Goal: Task Accomplishment & Management: Manage account settings

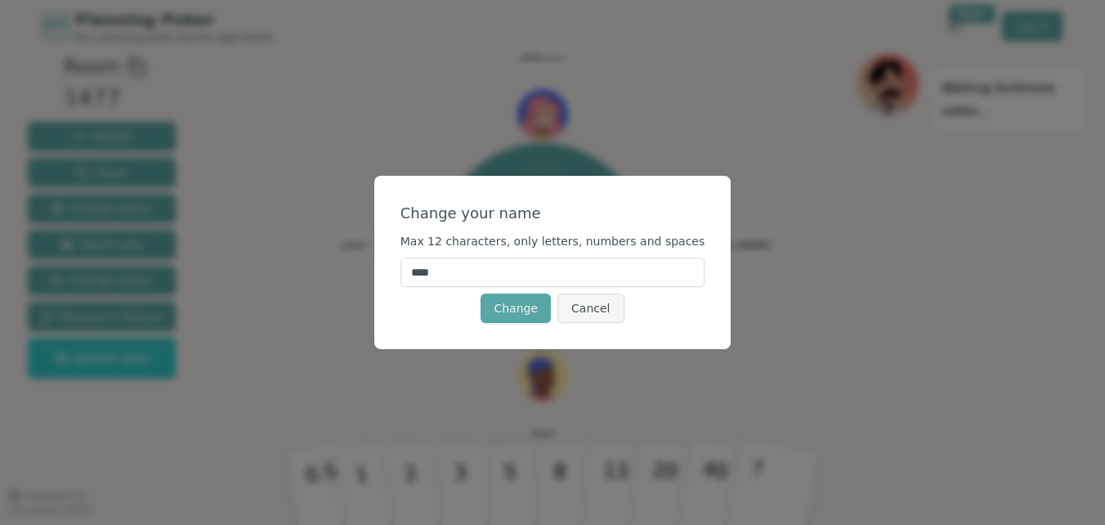
click at [525, 271] on input "****" at bounding box center [552, 271] width 305 height 29
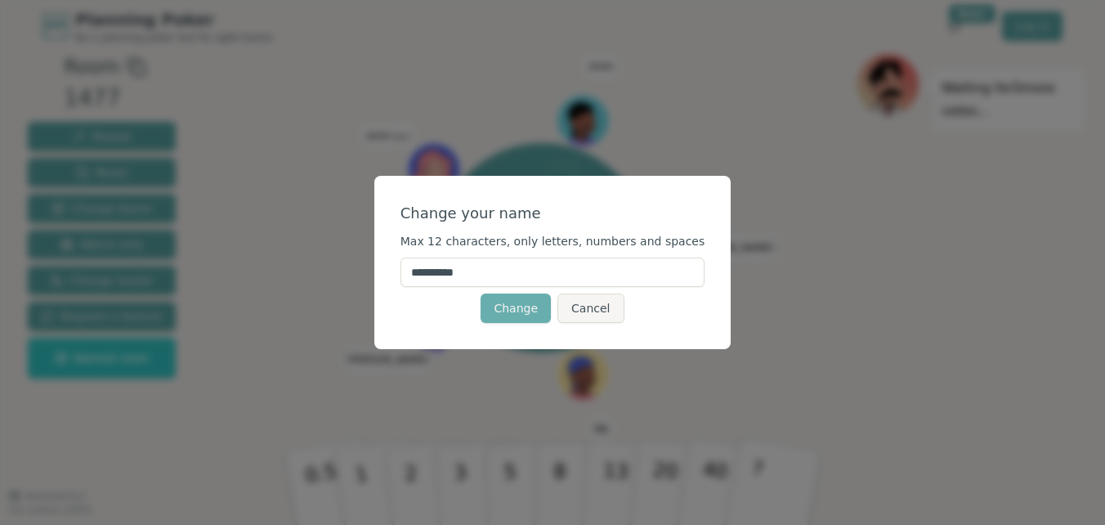
type input "**********"
click at [539, 305] on button "Change" at bounding box center [516, 307] width 70 height 29
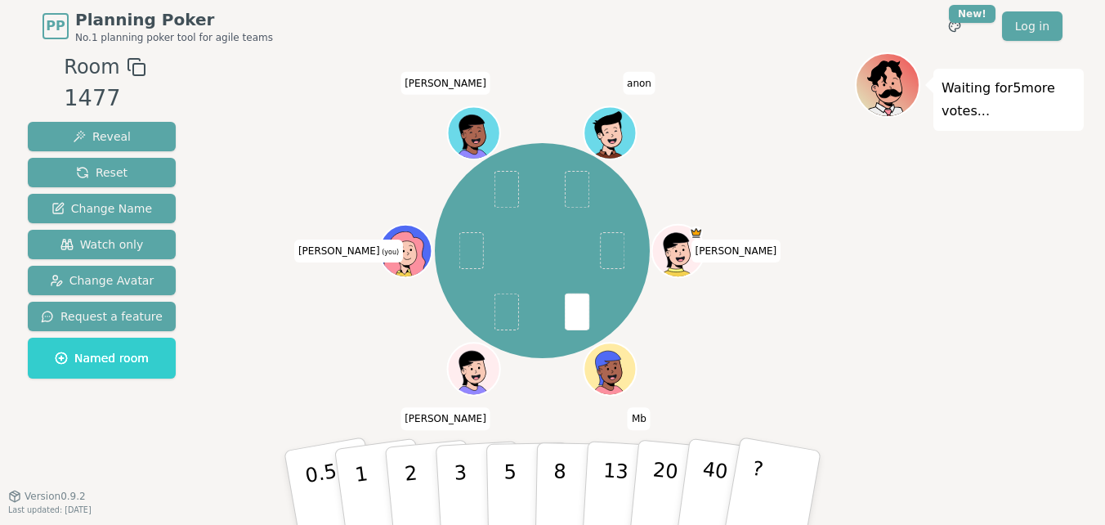
click at [410, 251] on icon at bounding box center [408, 250] width 51 height 6
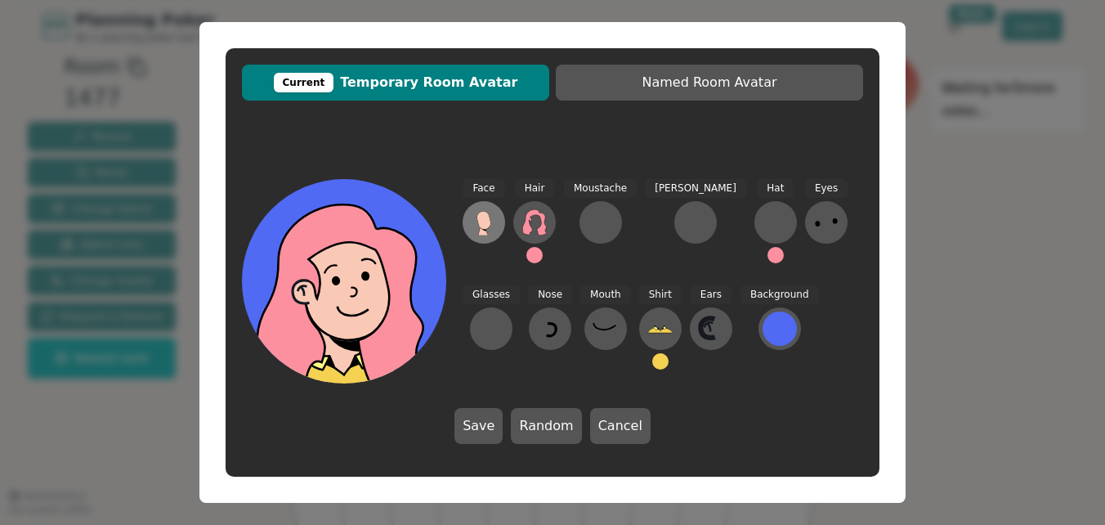
click at [481, 223] on icon at bounding box center [484, 220] width 14 height 18
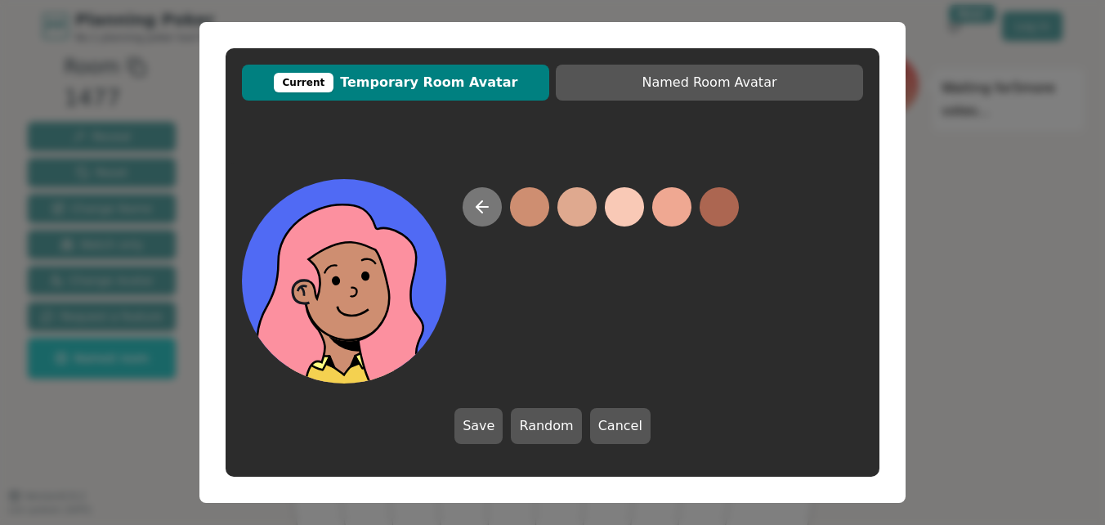
click at [493, 216] on button at bounding box center [482, 206] width 39 height 39
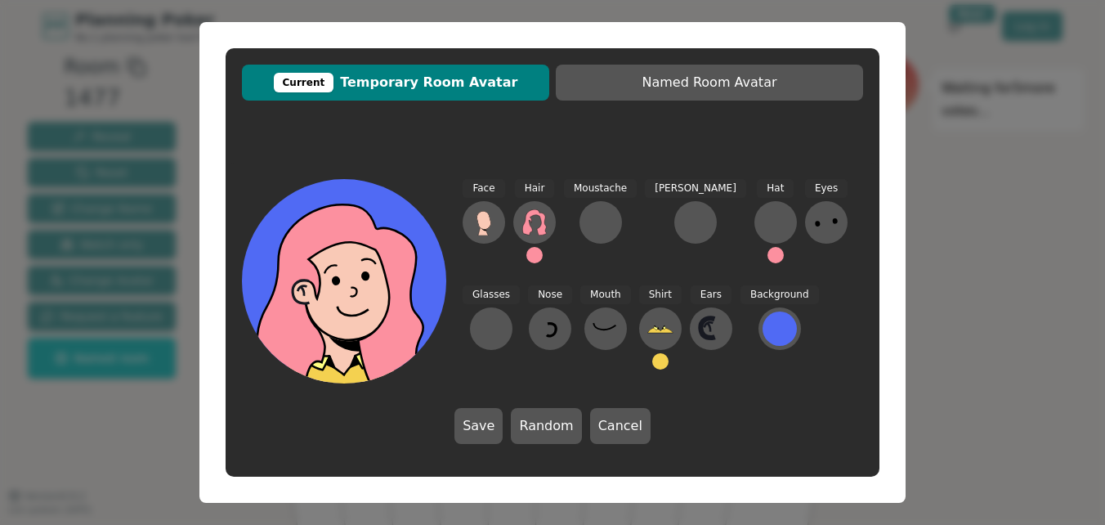
click at [446, 80] on span "Current Temporary Room Avatar" at bounding box center [395, 83] width 291 height 20
click at [334, 81] on div "Current" at bounding box center [304, 83] width 60 height 20
click at [334, 82] on div "Current" at bounding box center [304, 83] width 60 height 20
click at [315, 84] on div "Current" at bounding box center [304, 83] width 60 height 20
click at [433, 89] on span "Current Temporary Room Avatar" at bounding box center [395, 83] width 291 height 20
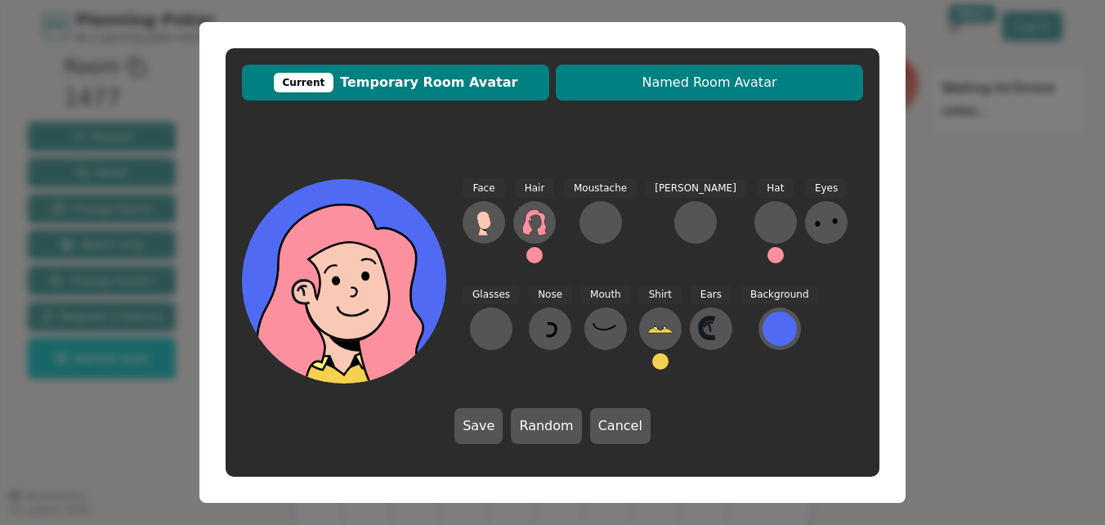
click at [721, 95] on button "Named Room Avatar" at bounding box center [709, 83] width 307 height 36
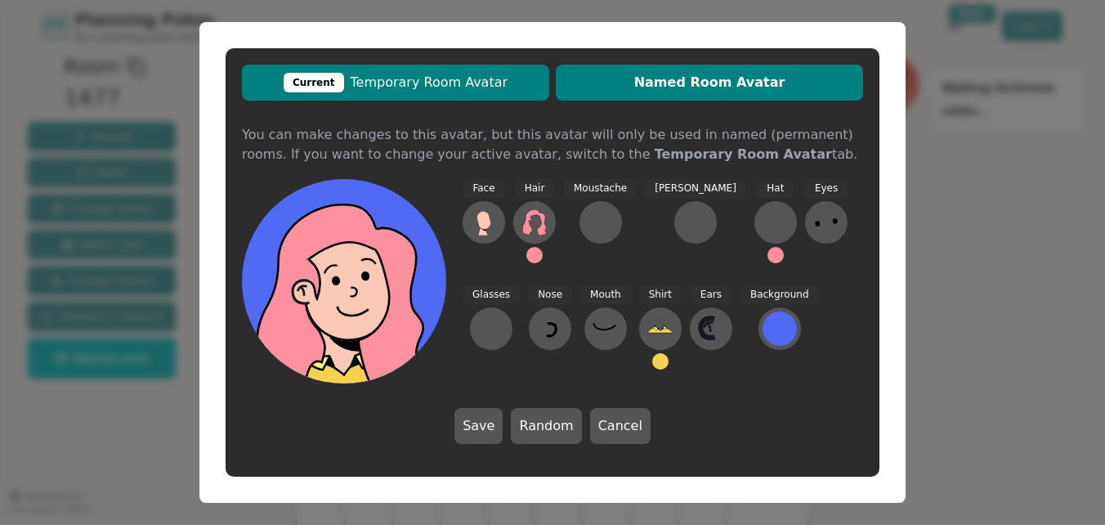
click at [478, 83] on span "Current Temporary Room Avatar" at bounding box center [395, 83] width 291 height 20
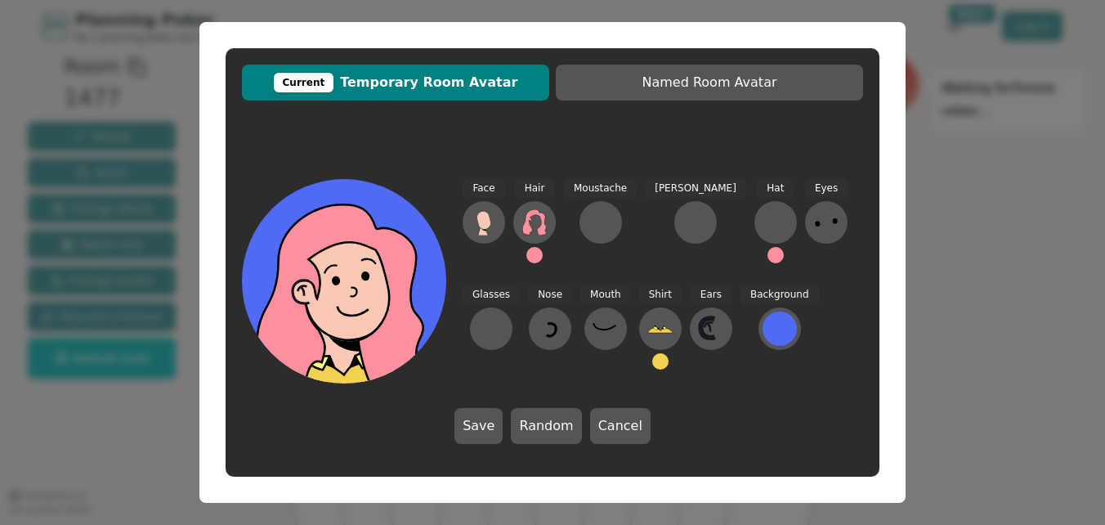
click at [405, 251] on icon at bounding box center [341, 294] width 168 height 181
click at [399, 247] on icon at bounding box center [341, 294] width 168 height 181
click at [534, 233] on icon at bounding box center [534, 222] width 26 height 26
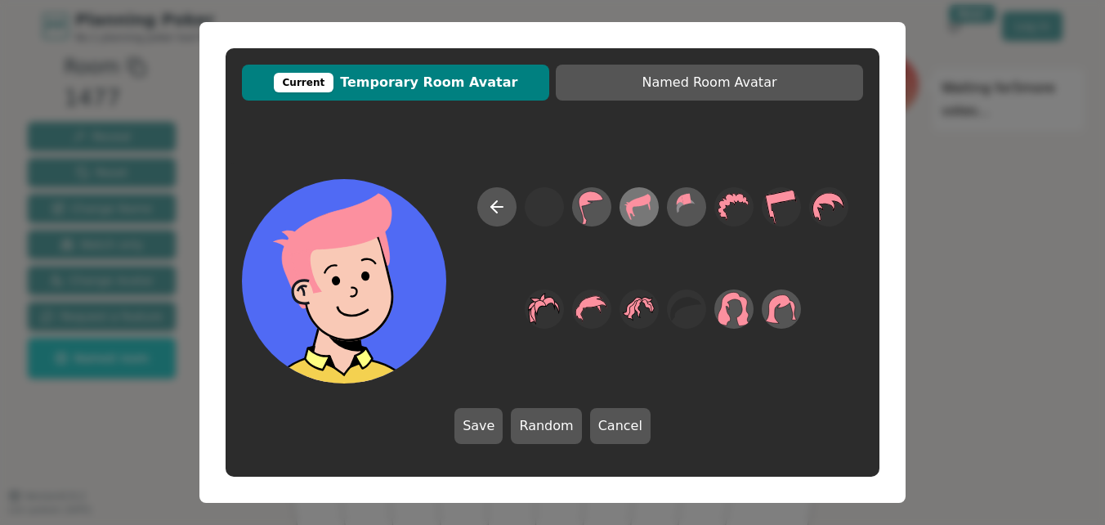
click at [627, 208] on icon at bounding box center [639, 207] width 25 height 26
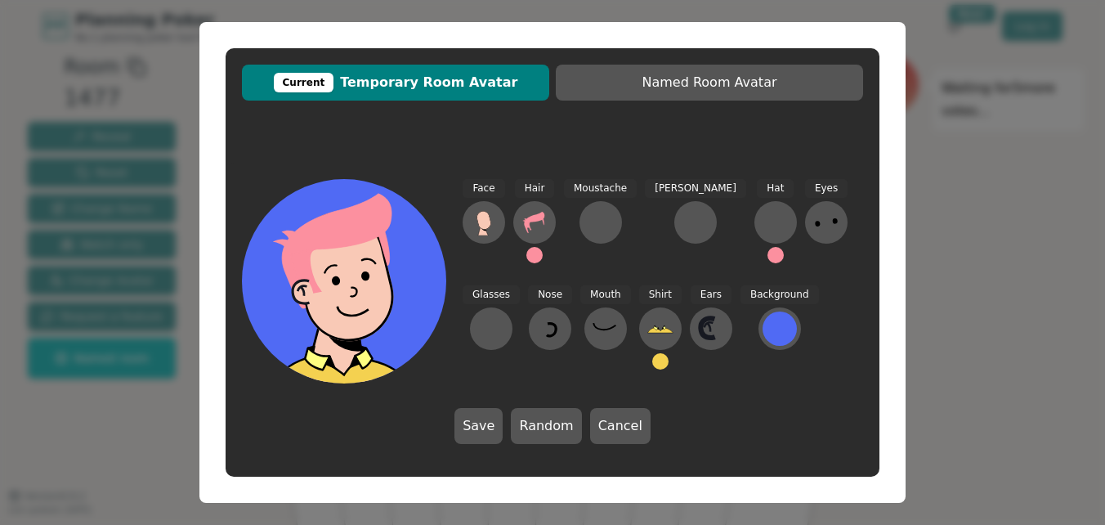
click at [536, 254] on button at bounding box center [534, 255] width 16 height 16
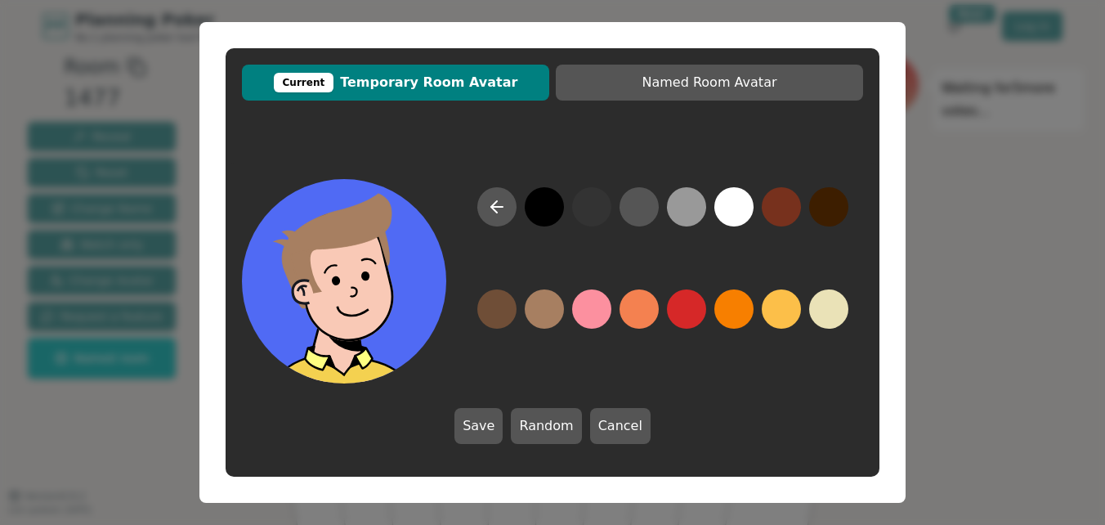
click at [546, 296] on button at bounding box center [544, 308] width 39 height 39
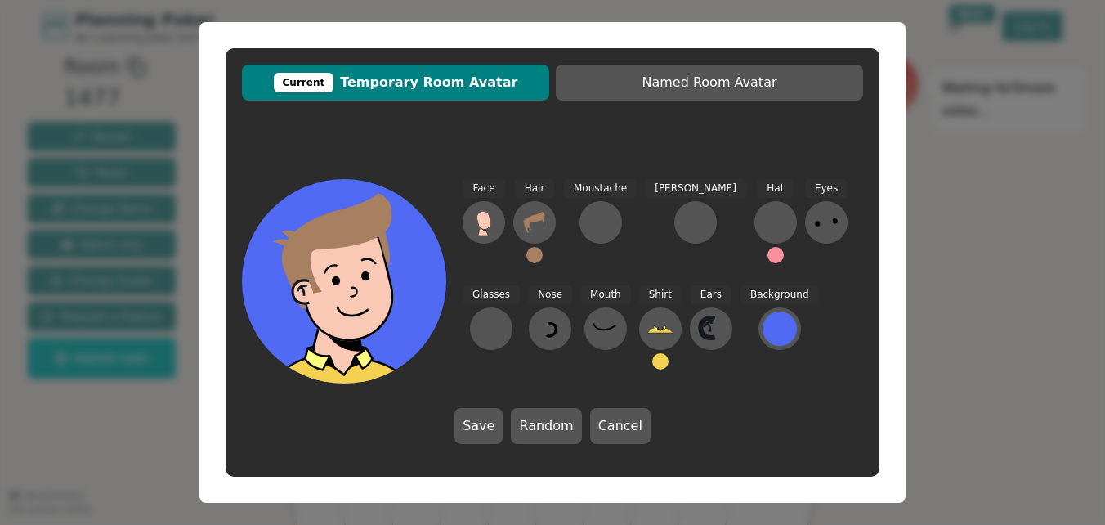
click at [539, 253] on button at bounding box center [534, 255] width 16 height 16
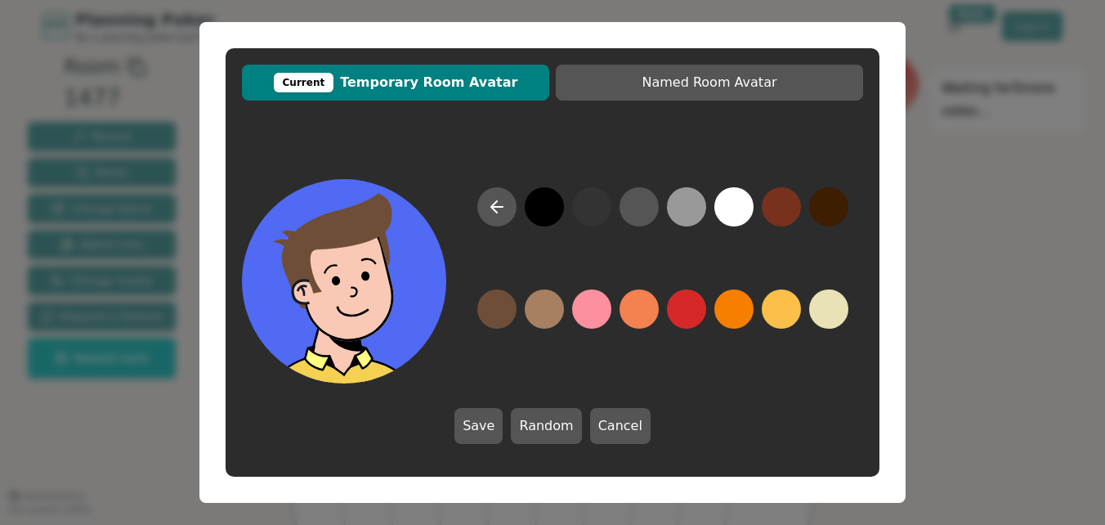
click at [511, 313] on button at bounding box center [496, 308] width 39 height 39
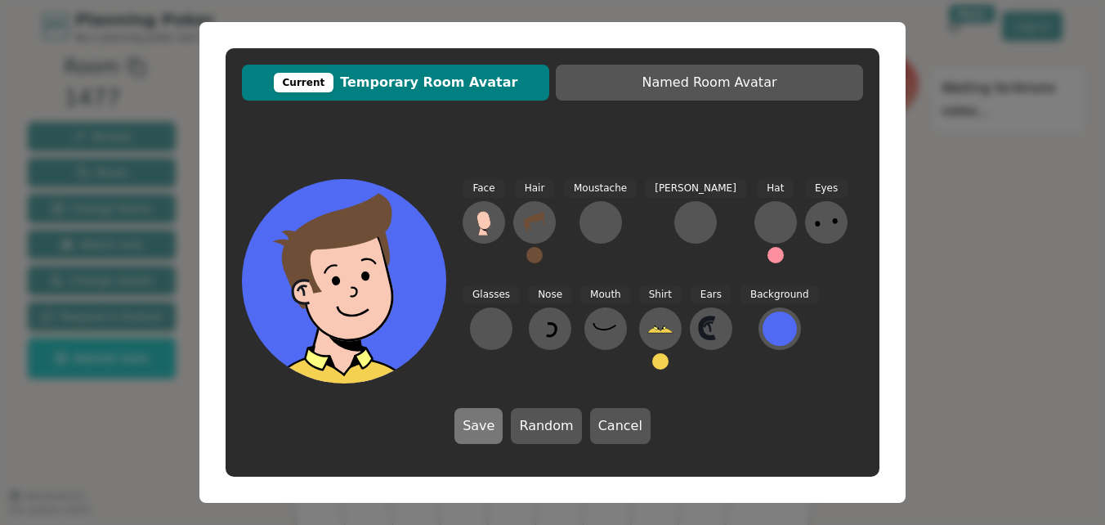
click at [493, 430] on button "Save" at bounding box center [478, 426] width 48 height 36
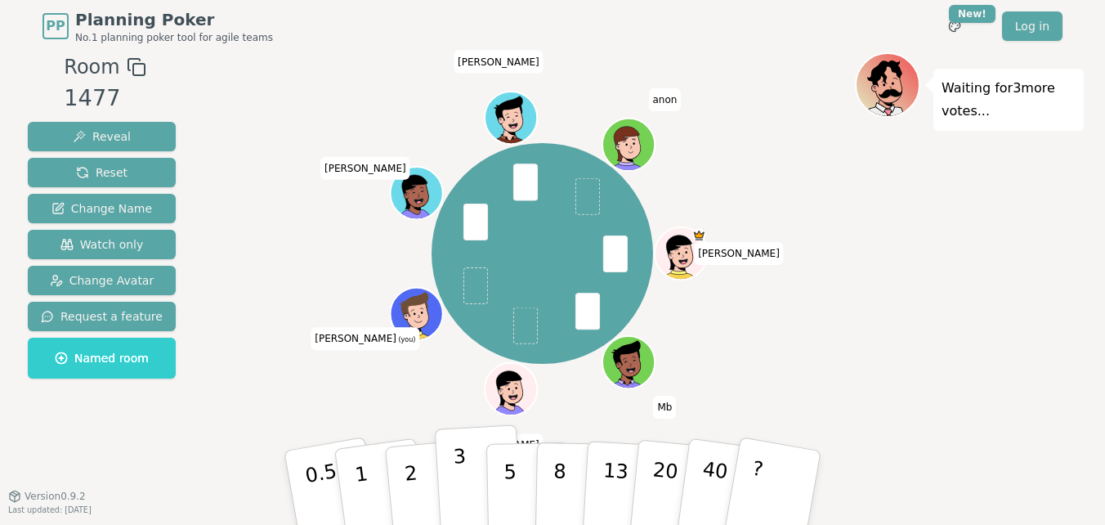
click at [459, 481] on p "3" at bounding box center [462, 489] width 18 height 89
